Goal: Task Accomplishment & Management: Complete application form

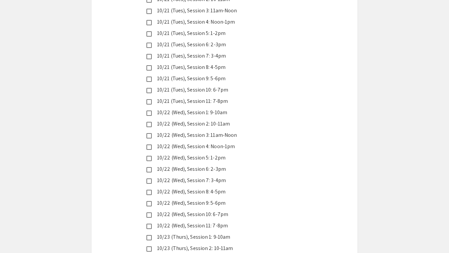
scroll to position [1643, 0]
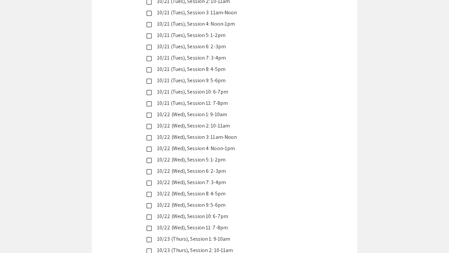
click at [224, 111] on div "10/22 (Wed), Session 1: 9-10am" at bounding box center [222, 115] width 140 height 8
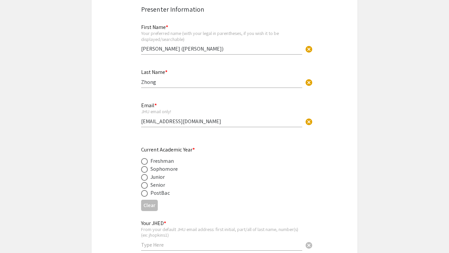
scroll to position [144, 0]
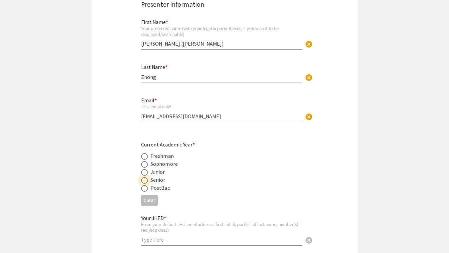
click at [146, 180] on span at bounding box center [144, 180] width 7 height 7
click at [146, 180] on input "radio" at bounding box center [144, 180] width 7 height 7
radio input "true"
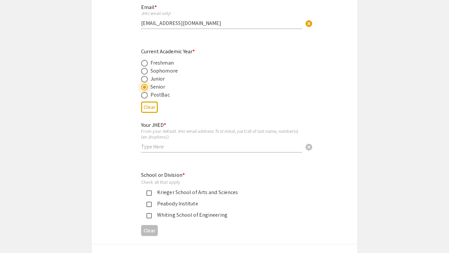
scroll to position [237, 0]
click at [166, 146] on input "text" at bounding box center [221, 146] width 161 height 7
type input "yzhong27"
click at [147, 192] on mat-pseudo-checkbox at bounding box center [148, 192] width 5 height 5
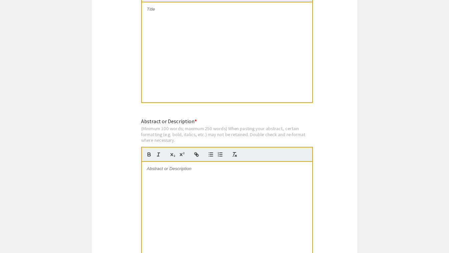
scroll to position [547, 0]
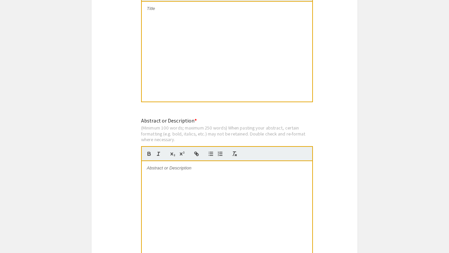
click at [177, 182] on div at bounding box center [227, 211] width 170 height 100
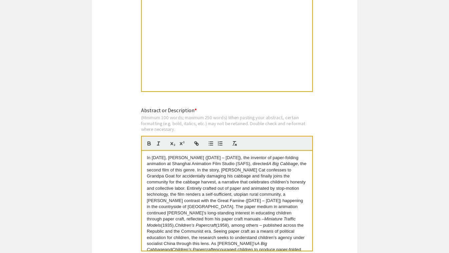
scroll to position [0, 0]
click at [240, 50] on div at bounding box center [227, 41] width 170 height 100
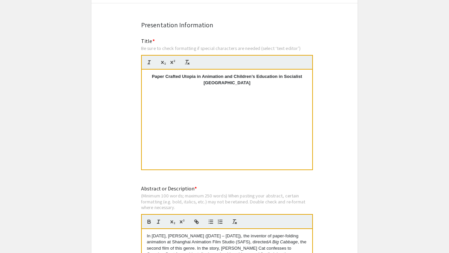
scroll to position [3, 0]
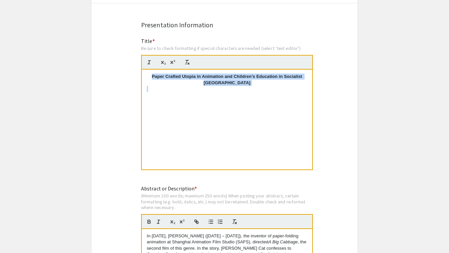
drag, startPoint x: 152, startPoint y: 75, endPoint x: 311, endPoint y: 90, distance: 159.4
click at [311, 90] on div "Paper Crafted Utopia in Animation and Children’s Education in Socialist [GEOGRA…" at bounding box center [227, 120] width 170 height 100
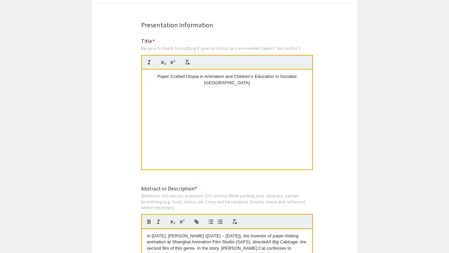
click at [152, 75] on p "Paper Crafted Utopia in Animation and Children’s Education in Socialist [GEOGRA…" at bounding box center [227, 80] width 160 height 12
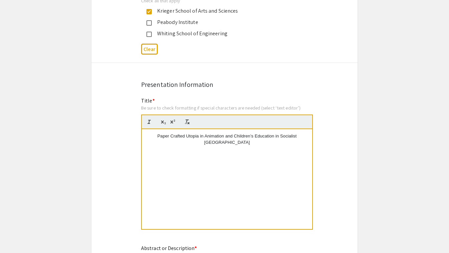
scroll to position [418, 0]
drag, startPoint x: 150, startPoint y: 140, endPoint x: 330, endPoint y: 141, distance: 179.8
drag, startPoint x: 294, startPoint y: 137, endPoint x: 125, endPoint y: 137, distance: 169.1
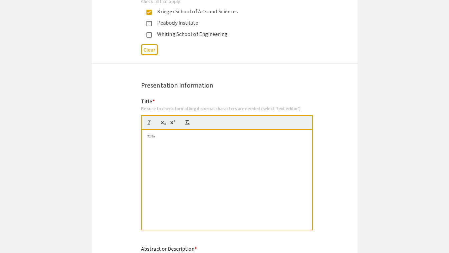
click at [151, 135] on p at bounding box center [227, 137] width 160 height 6
click at [153, 144] on div at bounding box center [227, 180] width 170 height 100
click at [163, 173] on div at bounding box center [227, 180] width 170 height 100
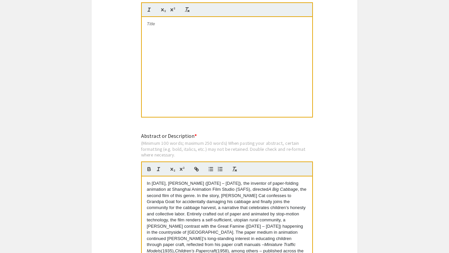
scroll to position [536, 0]
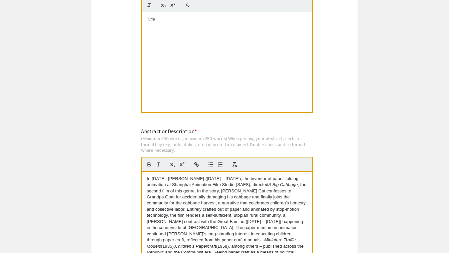
click at [203, 217] on p "In [DATE], [PERSON_NAME] ([DATE] – [DATE]), the inventor of paper-folding anima…" at bounding box center [227, 234] width 160 height 117
click at [214, 54] on div at bounding box center [227, 62] width 170 height 100
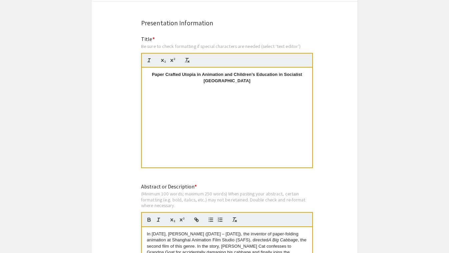
scroll to position [478, 0]
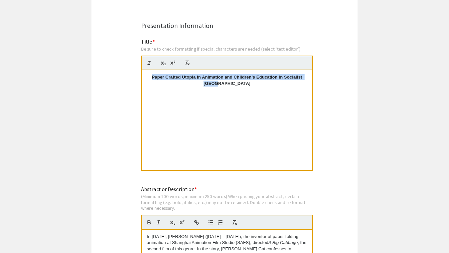
drag, startPoint x: 151, startPoint y: 76, endPoint x: 284, endPoint y: 93, distance: 134.5
click at [284, 93] on div "Paper Crafted Utopia in Animation and Children’s Education in Socialist [GEOGRA…" at bounding box center [227, 120] width 170 height 100
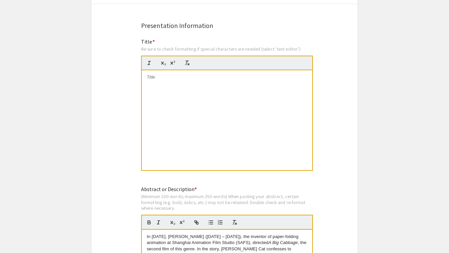
click at [147, 76] on p at bounding box center [227, 77] width 160 height 6
click at [147, 62] on icon "button" at bounding box center [149, 63] width 6 height 6
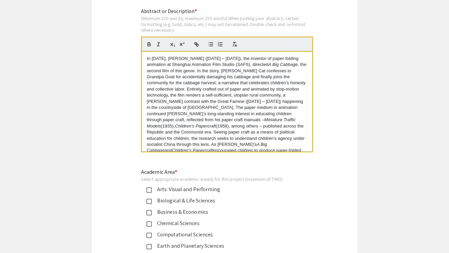
scroll to position [511, 0]
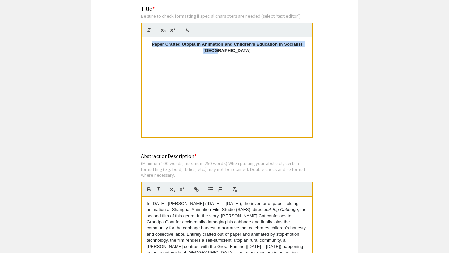
drag, startPoint x: 257, startPoint y: 49, endPoint x: 141, endPoint y: 37, distance: 116.4
click at [141, 37] on div "Paper Crafted Utopia in Animation and Children’s Education in Socialist [GEOGRA…" at bounding box center [227, 87] width 172 height 101
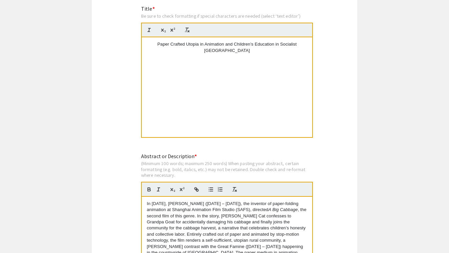
click at [212, 73] on div "Paper Crafted Utopia in Animation and Children’s Education in Socialist [GEOGRA…" at bounding box center [227, 87] width 170 height 100
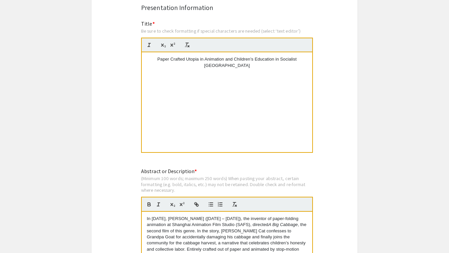
scroll to position [492, 0]
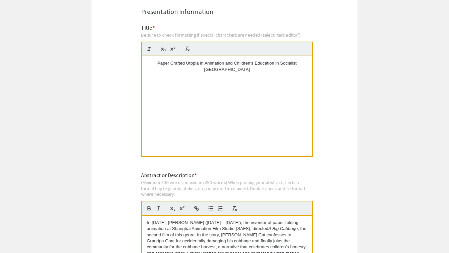
click at [272, 62] on p "Paper Crafted Utopia in Animation and Children’s Education in Socialist [GEOGRA…" at bounding box center [227, 66] width 160 height 12
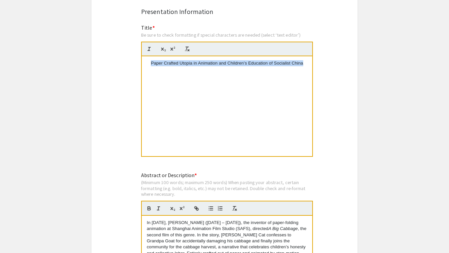
drag, startPoint x: 303, startPoint y: 63, endPoint x: 147, endPoint y: 60, distance: 155.5
click at [147, 60] on p "Paper Crafted Utopia in Animation and Children’s Education of Socialist China" at bounding box center [227, 63] width 160 height 6
copy p "Paper Crafted Utopia in Animation and Children’s Education of Socialist China"
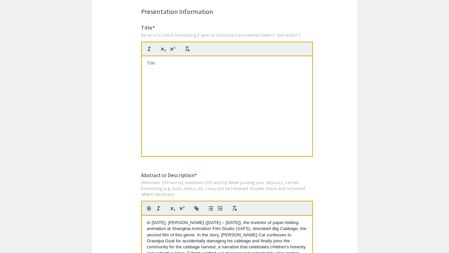
scroll to position [6, 0]
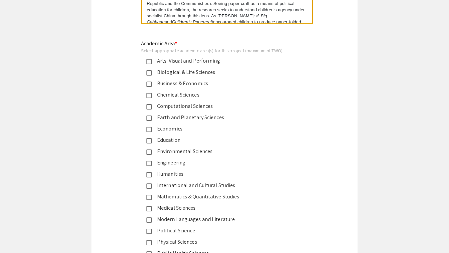
scroll to position [788, 0]
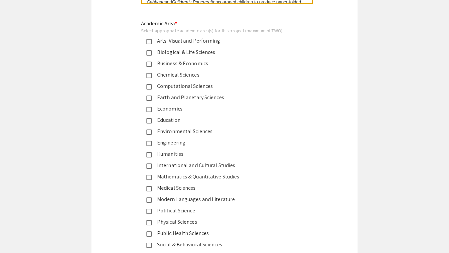
click at [171, 152] on div "Humanities" at bounding box center [222, 154] width 140 height 8
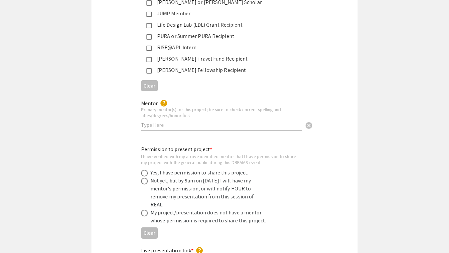
scroll to position [1183, 0]
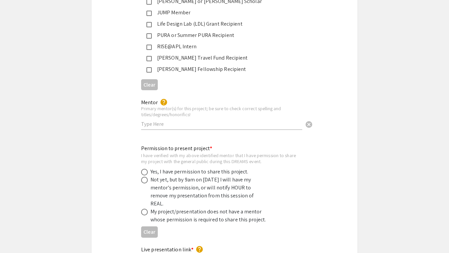
click at [175, 121] on input "text" at bounding box center [221, 124] width 161 height 7
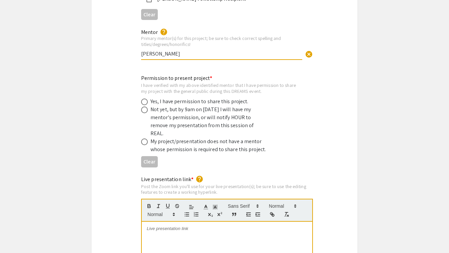
scroll to position [1258, 0]
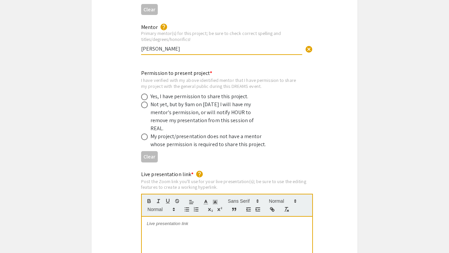
type input "[PERSON_NAME]"
click at [211, 93] on div "Yes, I have permission to share this project." at bounding box center [199, 97] width 98 height 8
click at [144, 94] on span at bounding box center [144, 97] width 7 height 7
click at [144, 94] on input "radio" at bounding box center [144, 97] width 7 height 7
radio input "true"
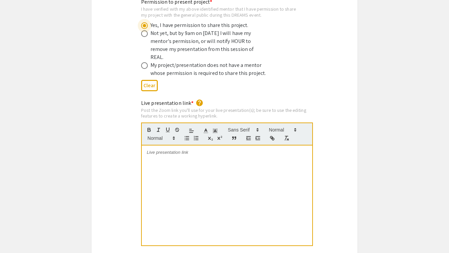
click at [179, 146] on div at bounding box center [227, 196] width 170 height 100
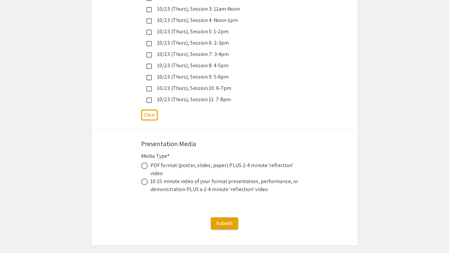
scroll to position [1896, 0]
click at [143, 163] on span at bounding box center [144, 166] width 7 height 7
click at [143, 163] on input "radio" at bounding box center [144, 166] width 7 height 7
radio input "true"
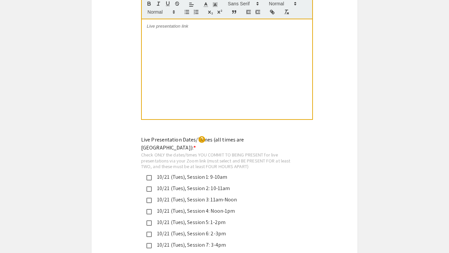
scroll to position [1389, 0]
